Goal: Information Seeking & Learning: Learn about a topic

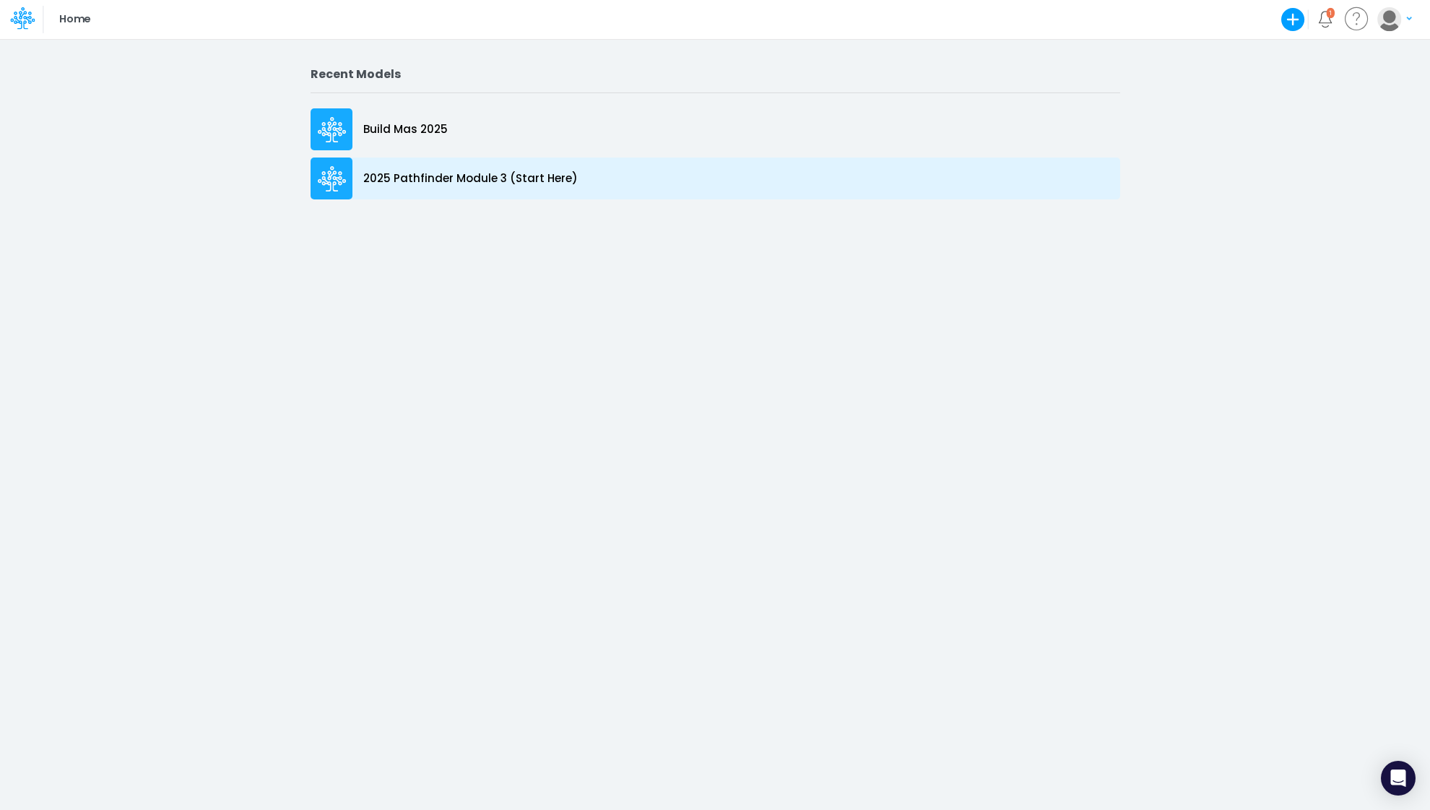
click at [443, 178] on p "2025 Pathfinder Module 3 (Start Here)" at bounding box center [470, 178] width 215 height 17
